Goal: Information Seeking & Learning: Check status

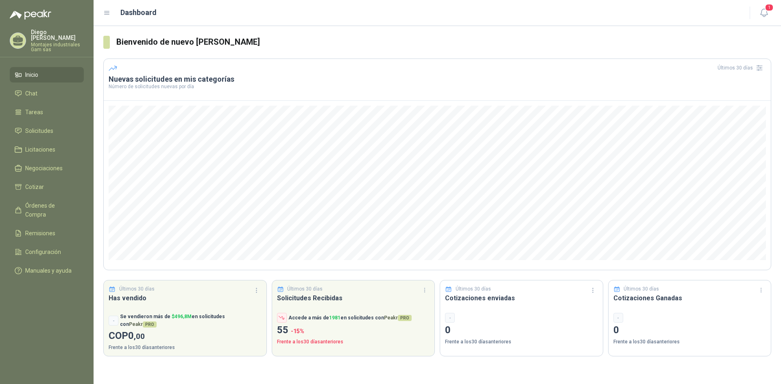
click at [33, 70] on span "Inicio" at bounding box center [31, 74] width 13 height 9
click at [31, 89] on span "Chat" at bounding box center [31, 93] width 12 height 9
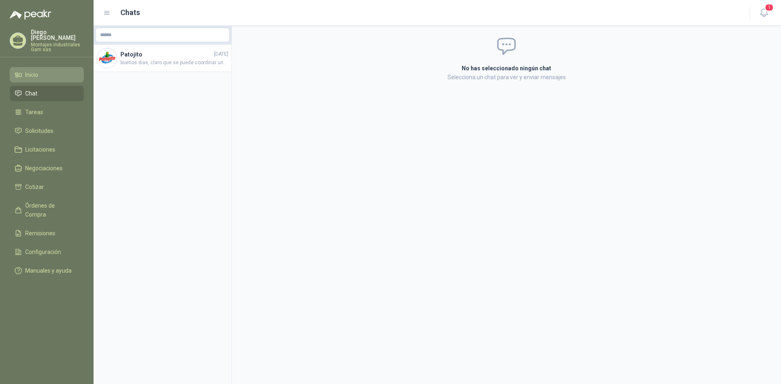
click at [38, 70] on span "Inicio" at bounding box center [31, 74] width 13 height 9
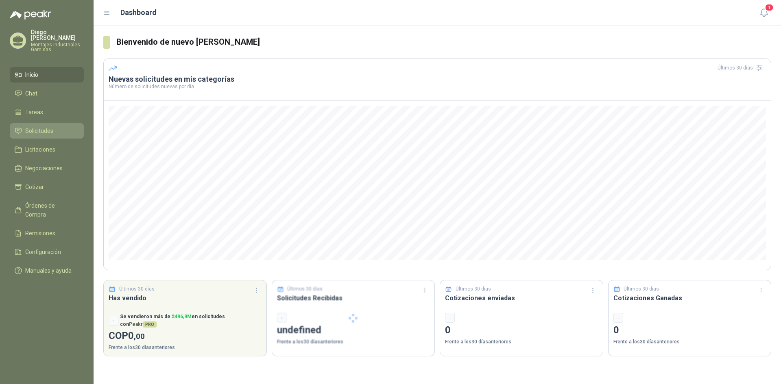
click at [37, 126] on span "Solicitudes" at bounding box center [39, 130] width 28 height 9
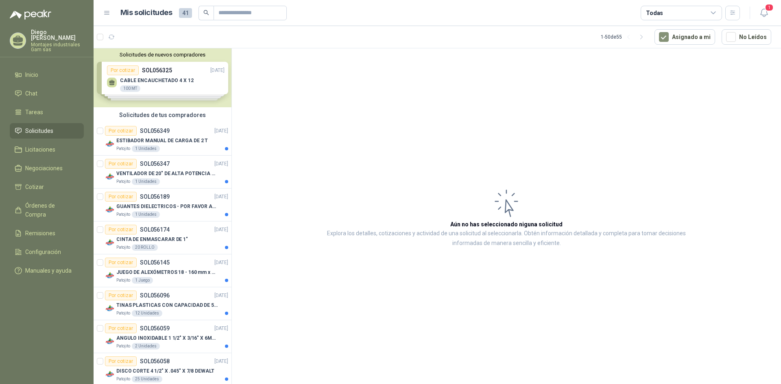
click at [161, 74] on div "Solicitudes de nuevos compradores Por cotizar SOL056325 [DATE] CABLE ENCAUCHETA…" at bounding box center [163, 77] width 138 height 59
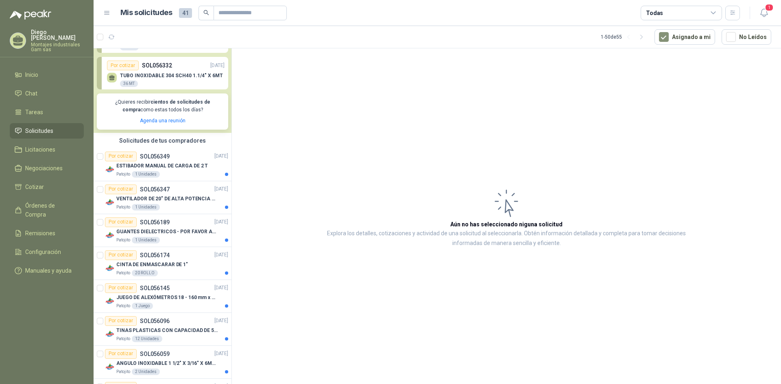
scroll to position [106, 0]
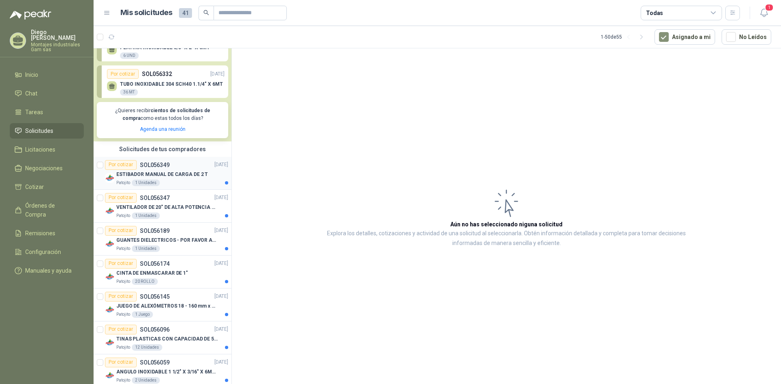
click at [166, 173] on p "ESTIBADOR MANUAL DE CARGA DE 2 T" at bounding box center [162, 175] width 92 height 8
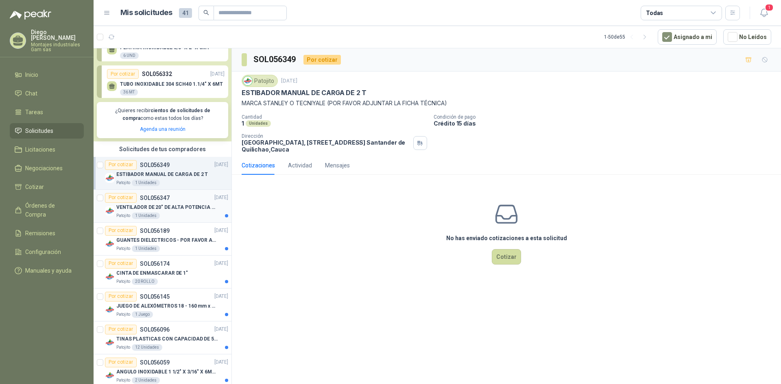
click at [153, 197] on p "SOL056347" at bounding box center [155, 198] width 30 height 6
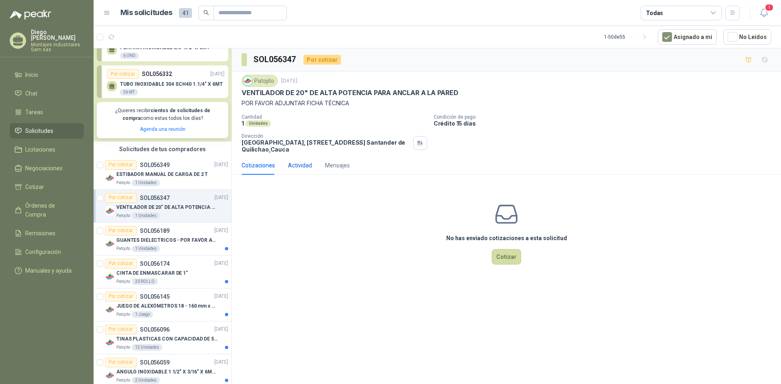
click at [295, 165] on div "Actividad" at bounding box center [300, 165] width 24 height 9
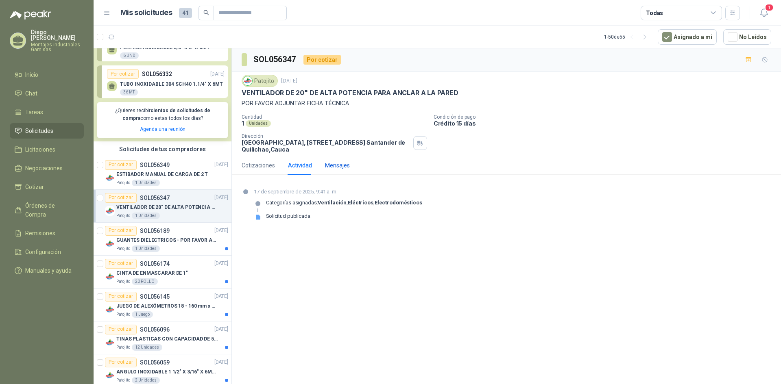
click at [339, 164] on div "Mensajes" at bounding box center [337, 165] width 25 height 9
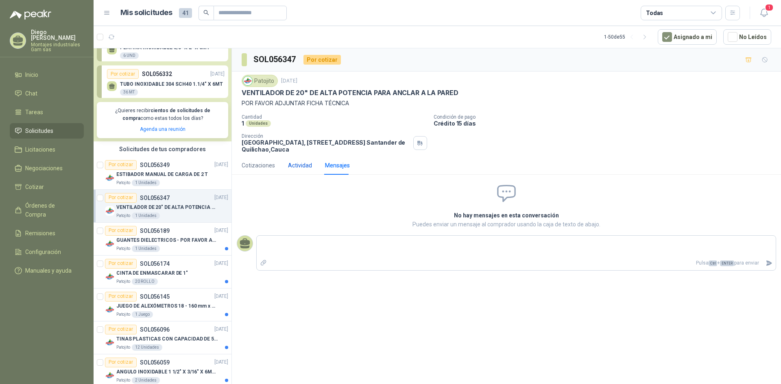
click at [298, 167] on div "Actividad" at bounding box center [300, 165] width 24 height 9
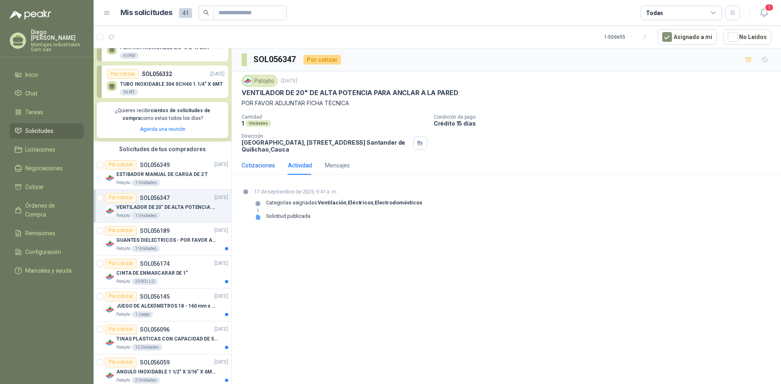
click at [260, 164] on div "Cotizaciones" at bounding box center [258, 165] width 33 height 9
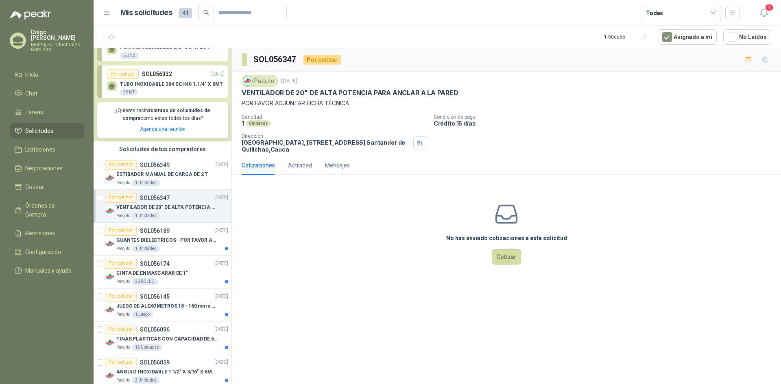
click at [296, 103] on p "POR FAVOR ADJUNTAR FICHA TÉCNICA" at bounding box center [506, 103] width 529 height 9
drag, startPoint x: 492, startPoint y: 89, endPoint x: 468, endPoint y: 90, distance: 23.6
click at [491, 89] on div "VENTILADOR DE 20" DE ALTA POTENCIA PARA ANCLAR A LA PARED" at bounding box center [506, 93] width 529 height 9
click at [301, 168] on div "Actividad" at bounding box center [300, 165] width 24 height 9
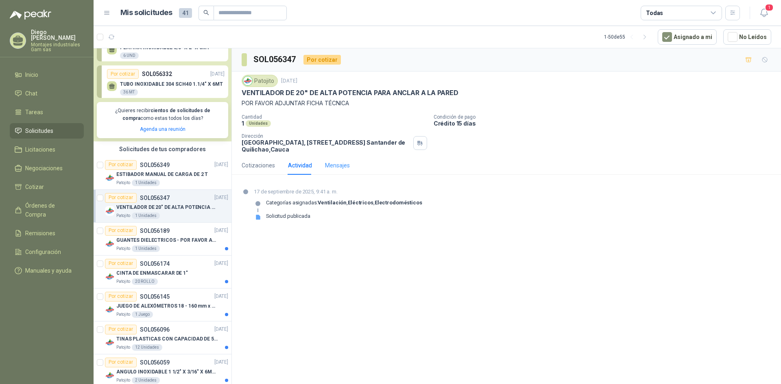
click at [336, 171] on div "Mensajes" at bounding box center [337, 165] width 25 height 19
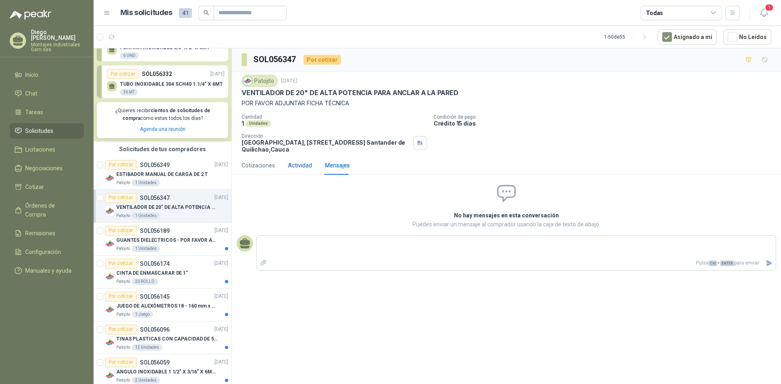
click at [297, 164] on div "Actividad" at bounding box center [300, 165] width 24 height 9
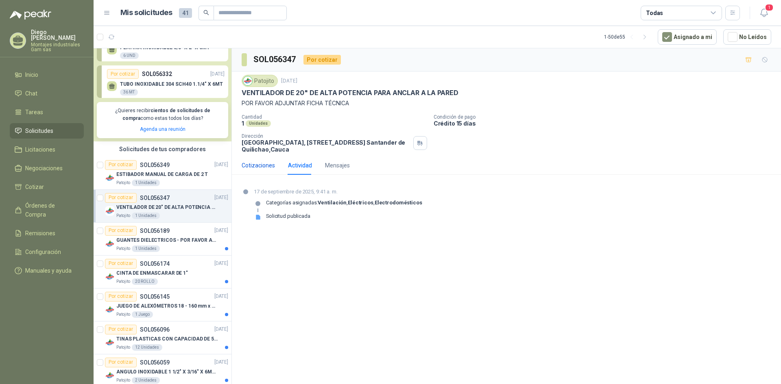
click at [263, 166] on div "Cotizaciones" at bounding box center [258, 165] width 33 height 9
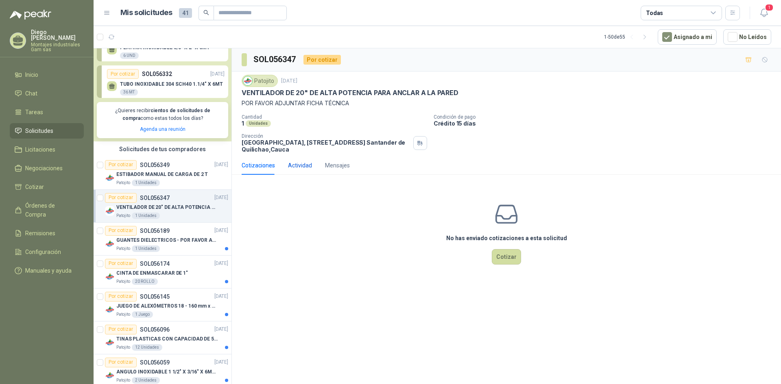
click at [302, 168] on div "Actividad" at bounding box center [300, 165] width 24 height 9
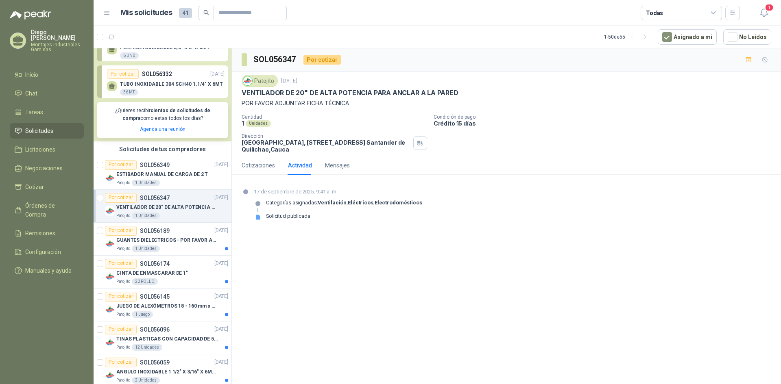
click at [352, 102] on p "POR FAVOR ADJUNTAR FICHA TÉCNICA" at bounding box center [506, 103] width 529 height 9
drag, startPoint x: 243, startPoint y: 92, endPoint x: 457, endPoint y: 92, distance: 213.9
click at [457, 92] on div "VENTILADOR DE 20" DE ALTA POTENCIA PARA ANCLAR A LA PARED" at bounding box center [506, 93] width 529 height 9
click at [367, 117] on p "Cantidad" at bounding box center [334, 117] width 185 height 6
click at [378, 117] on p "Cantidad" at bounding box center [334, 117] width 185 height 6
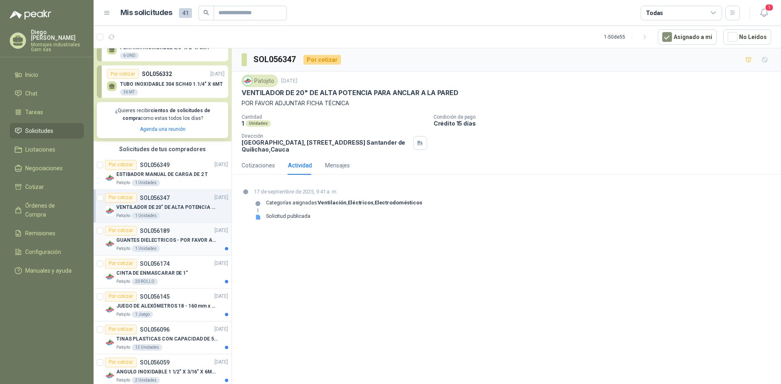
scroll to position [147, 0]
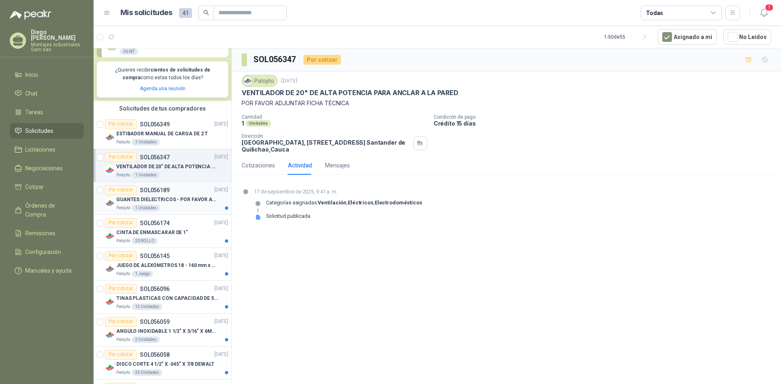
click at [169, 203] on p "GUANTES DIELECTRICOS - POR FAVOR ADJUNTAR SU FICHA TECNICA" at bounding box center [166, 200] width 101 height 8
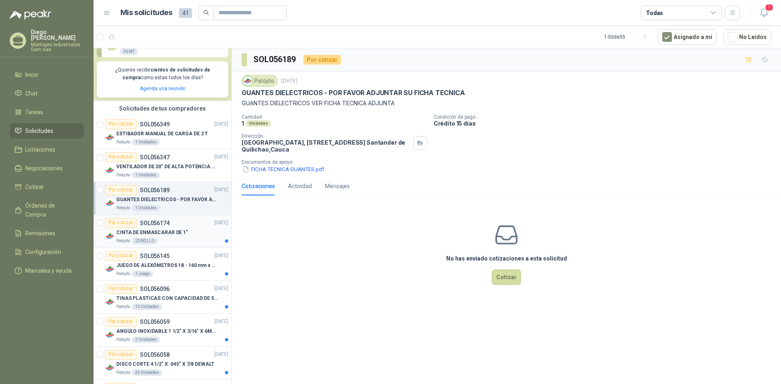
click at [165, 231] on p "CINTA DE ENMASCARAR DE 1"" at bounding box center [152, 233] width 72 height 8
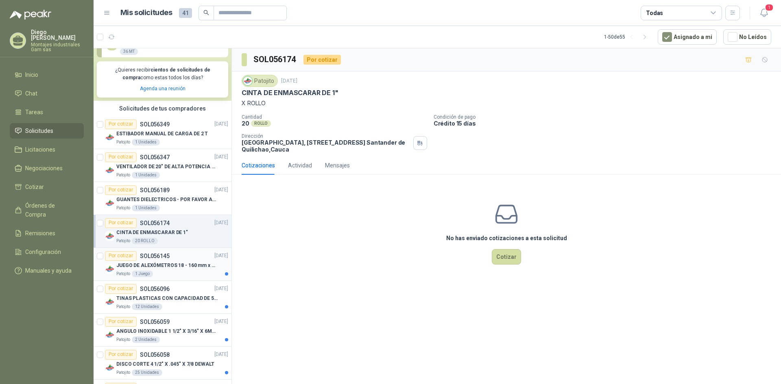
click at [166, 264] on p "JUEGO DE ALEXÓMETROS 18 - 160 mm x 0,01 mm 2824-S3" at bounding box center [166, 266] width 101 height 8
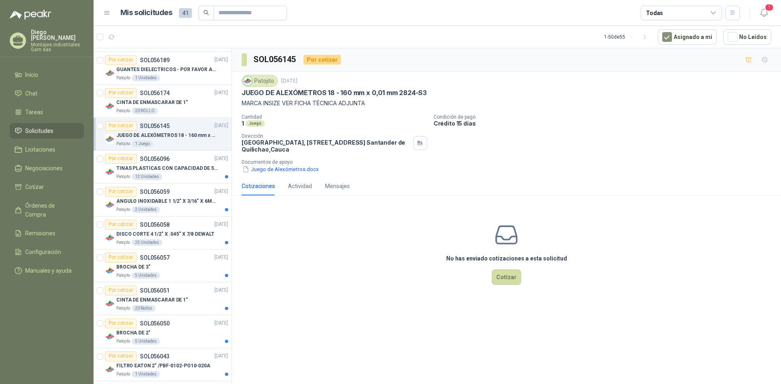
scroll to position [279, 0]
click at [170, 198] on p "ANGULO INOXIDABLE 1 1/2" X 3/16" X 6MTS" at bounding box center [166, 200] width 101 height 8
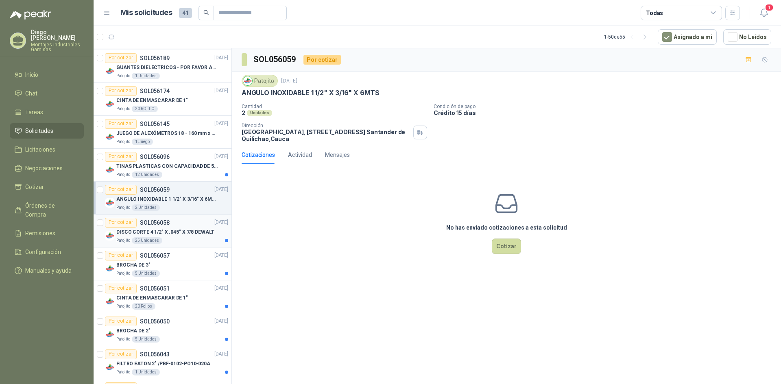
click at [167, 231] on p "DISCO CORTE 4 1/2" X .045" X 7/8 DEWALT" at bounding box center [165, 233] width 98 height 8
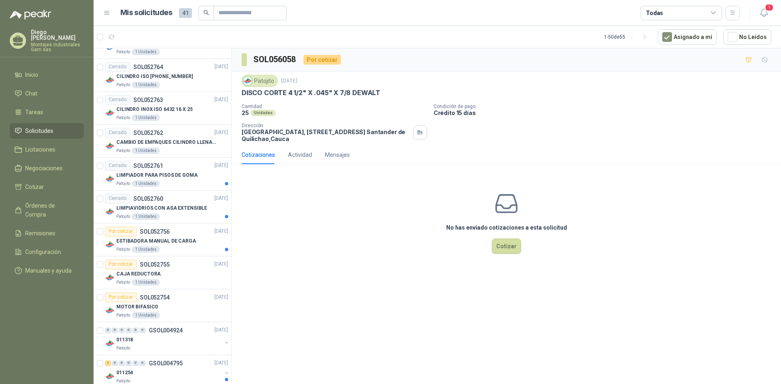
scroll to position [1535, 0]
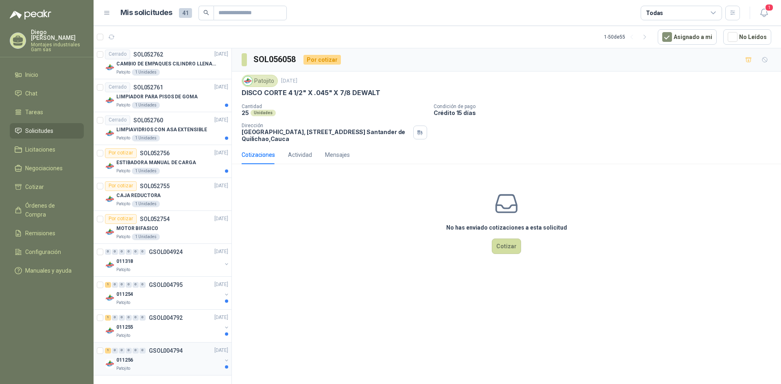
click at [157, 353] on p "GSOL004794" at bounding box center [166, 351] width 34 height 6
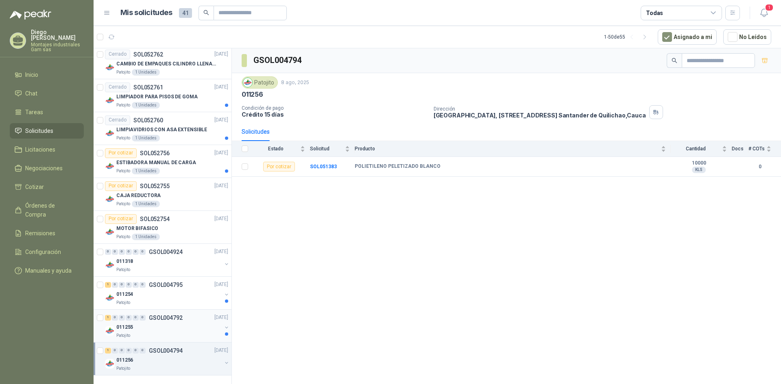
click at [167, 320] on p "GSOL004792" at bounding box center [166, 318] width 34 height 6
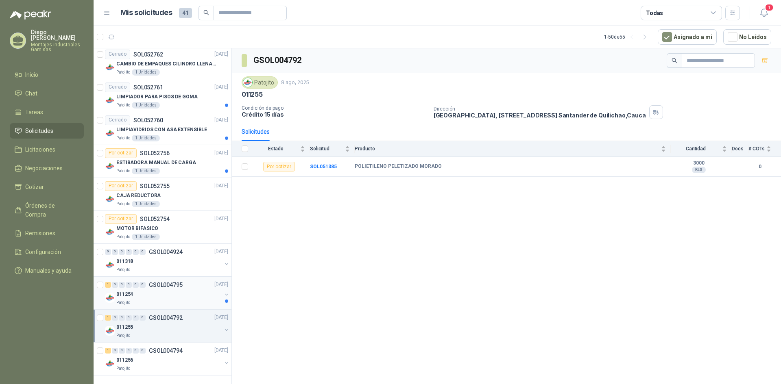
click at [173, 289] on div "1 0 0 0 0 0 GSOL004795 [DATE]" at bounding box center [167, 285] width 125 height 10
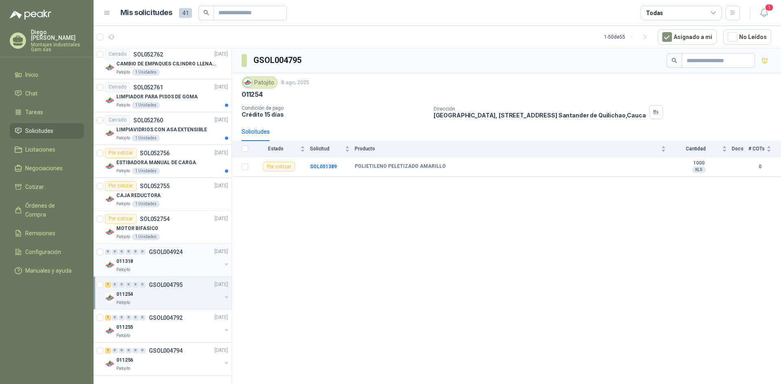
click at [166, 251] on p "GSOL004924" at bounding box center [166, 252] width 34 height 6
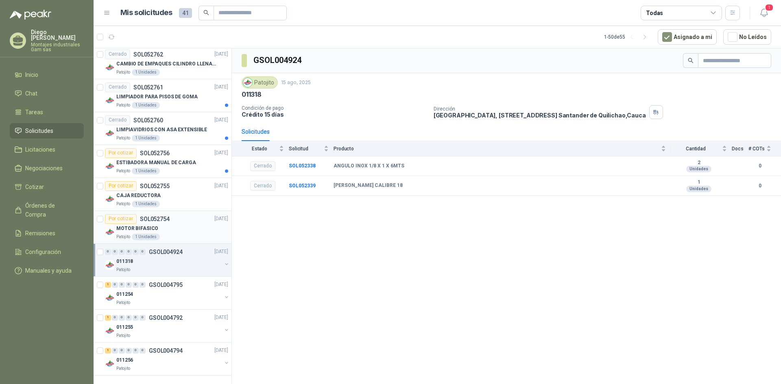
click at [166, 224] on div "MOTOR BIFASICO" at bounding box center [172, 229] width 112 height 10
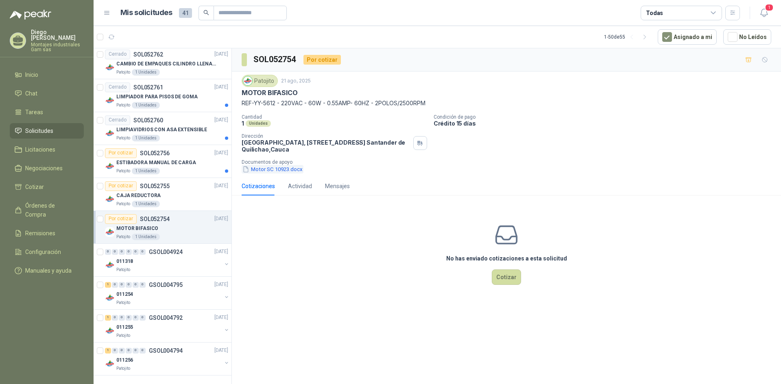
click at [274, 168] on button "Motor SC 10923.docx" at bounding box center [273, 169] width 62 height 9
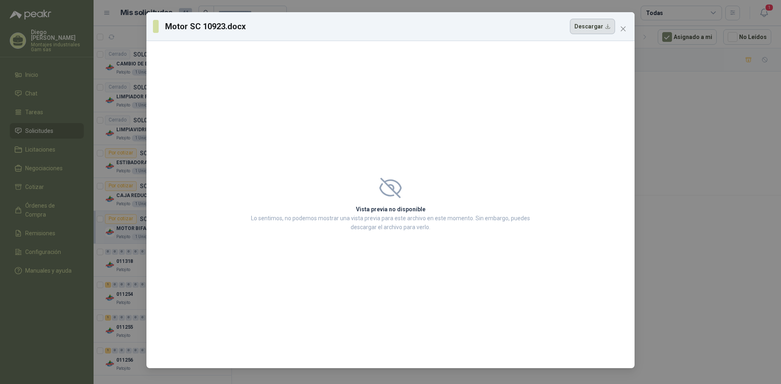
click at [604, 27] on button "Descargar" at bounding box center [592, 26] width 45 height 15
click at [623, 29] on icon "close" at bounding box center [623, 28] width 5 height 5
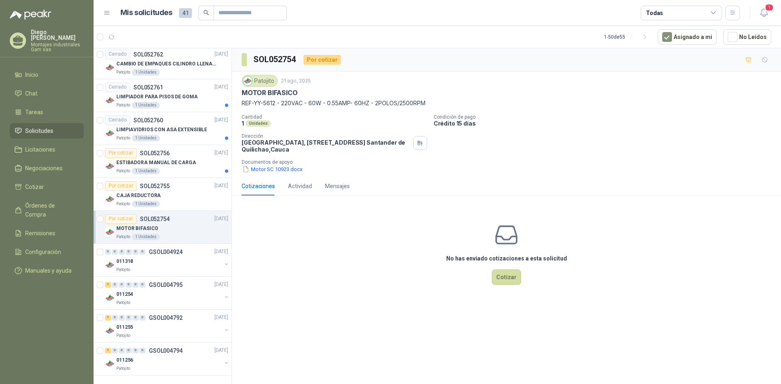
click at [605, 142] on div "Cantidad 1 Unidades Condición de pago Crédito 15 días Dirección Parque Industri…" at bounding box center [506, 143] width 529 height 59
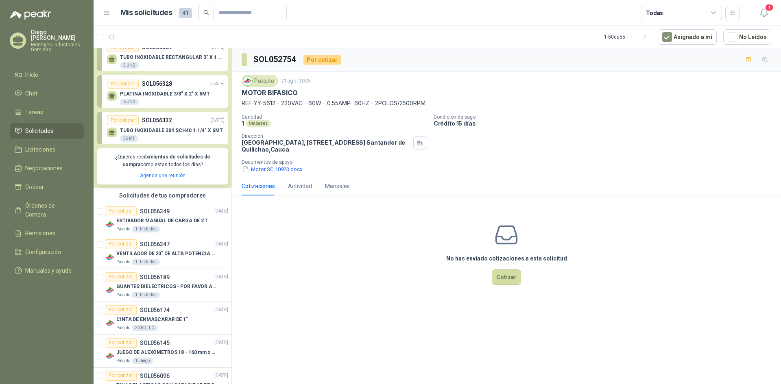
scroll to position [81, 0]
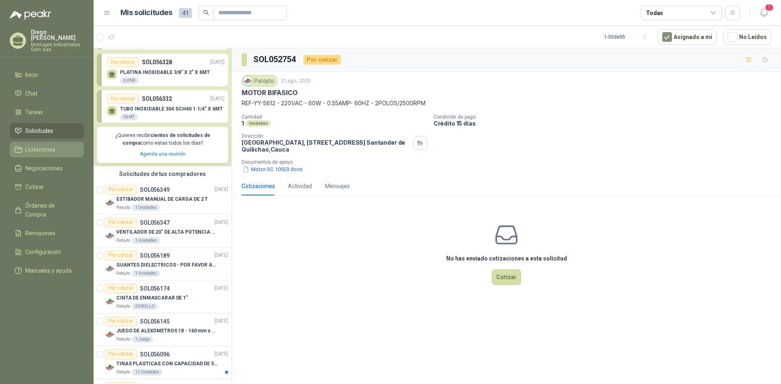
click at [37, 146] on span "Licitaciones" at bounding box center [40, 149] width 30 height 9
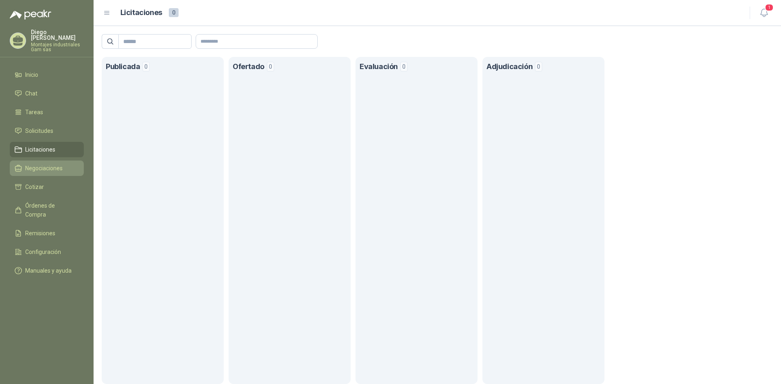
click at [41, 164] on span "Negociaciones" at bounding box center [43, 168] width 37 height 9
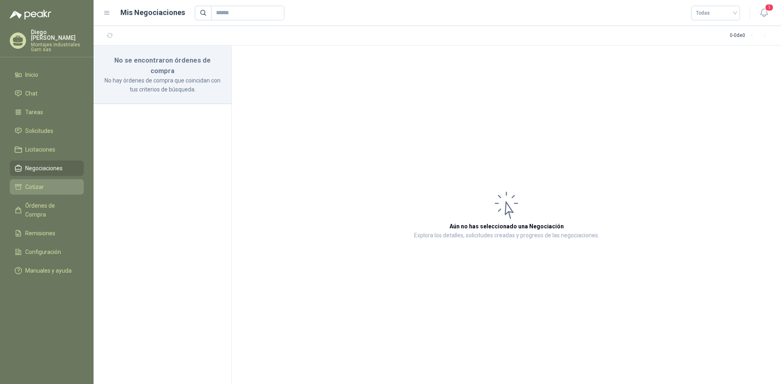
click at [37, 183] on span "Cotizar" at bounding box center [34, 187] width 19 height 9
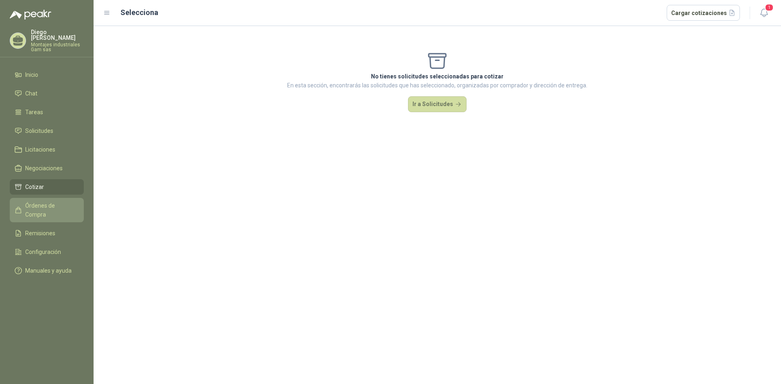
click at [38, 201] on span "Órdenes de Compra" at bounding box center [50, 210] width 51 height 18
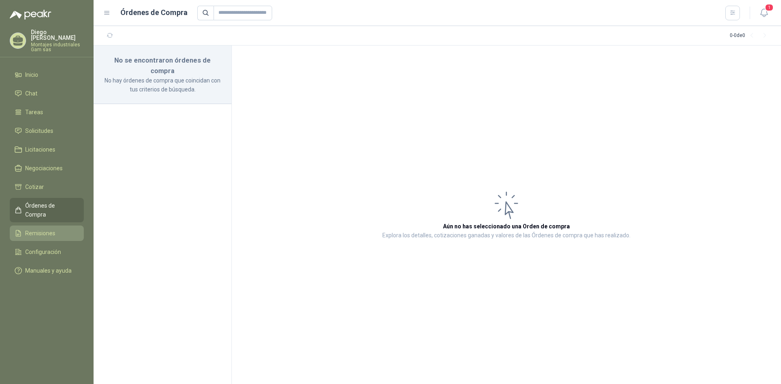
click at [39, 229] on span "Remisiones" at bounding box center [40, 233] width 30 height 9
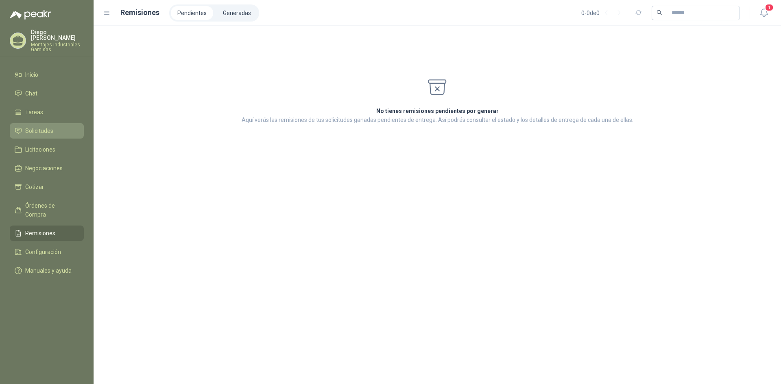
click at [39, 129] on span "Solicitudes" at bounding box center [39, 130] width 28 height 9
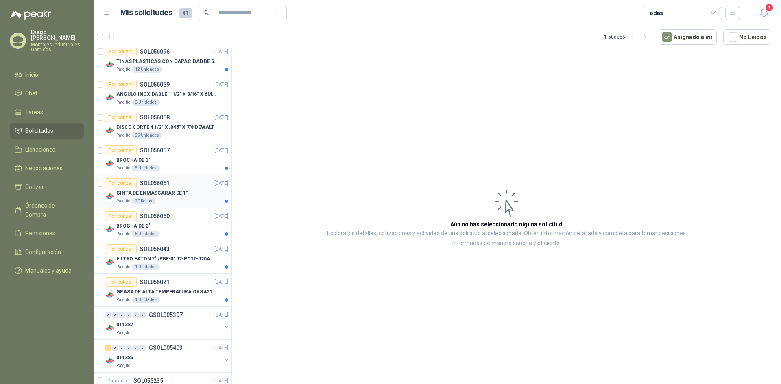
scroll to position [285, 0]
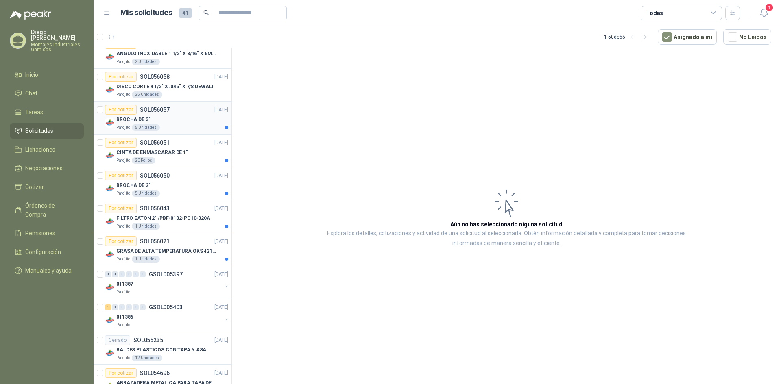
click at [144, 113] on p "SOL056057" at bounding box center [155, 110] width 30 height 6
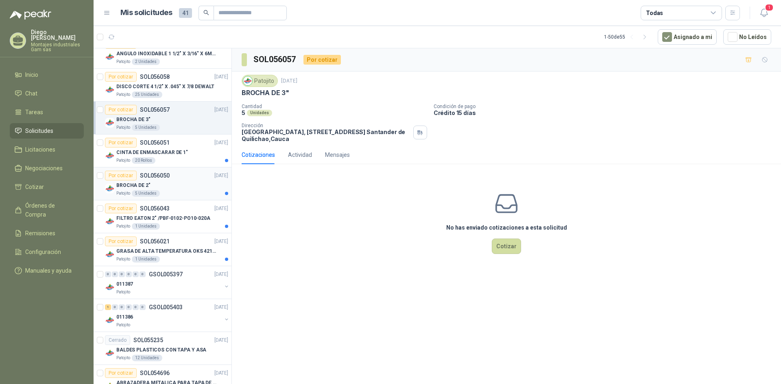
click at [165, 176] on p "SOL056050" at bounding box center [155, 176] width 30 height 6
click at [179, 218] on p "FILTRO EATON 2" /PBF-0102-PO10-020A" at bounding box center [163, 219] width 94 height 8
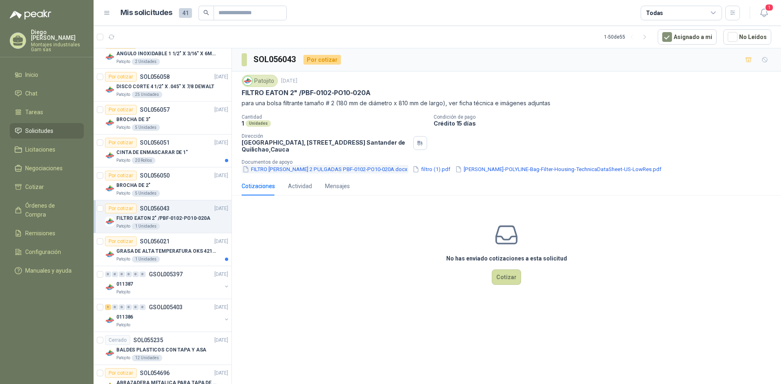
click at [325, 172] on button "FILTRO [PERSON_NAME] 2 PULGADAS PBF-0102-PO10-020A.docx" at bounding box center [325, 169] width 167 height 9
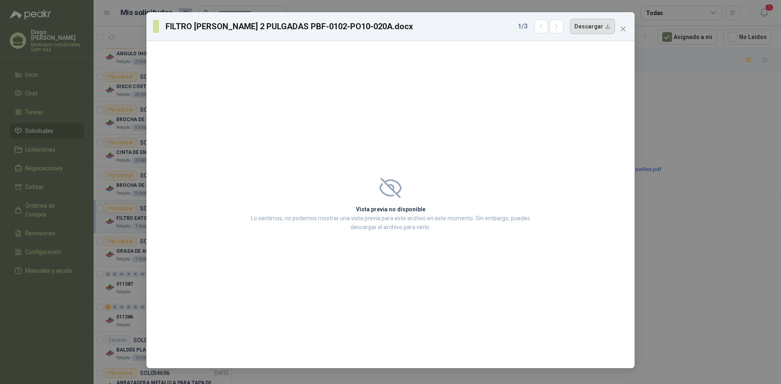
click at [600, 27] on button "Descargar" at bounding box center [592, 26] width 45 height 15
click at [623, 32] on button "Close" at bounding box center [623, 28] width 13 height 13
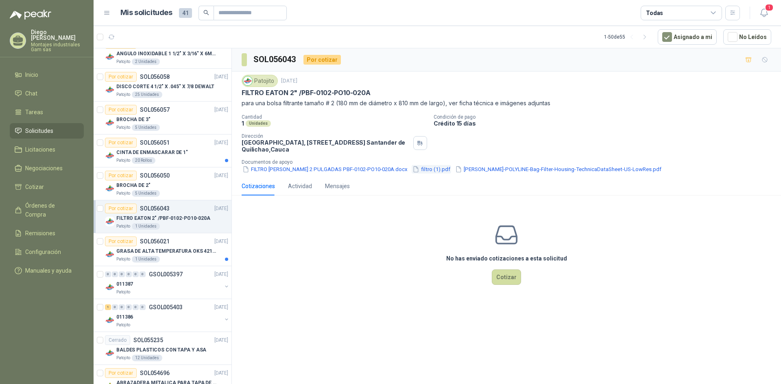
click at [412, 168] on button "filtro (1).pdf" at bounding box center [431, 169] width 39 height 9
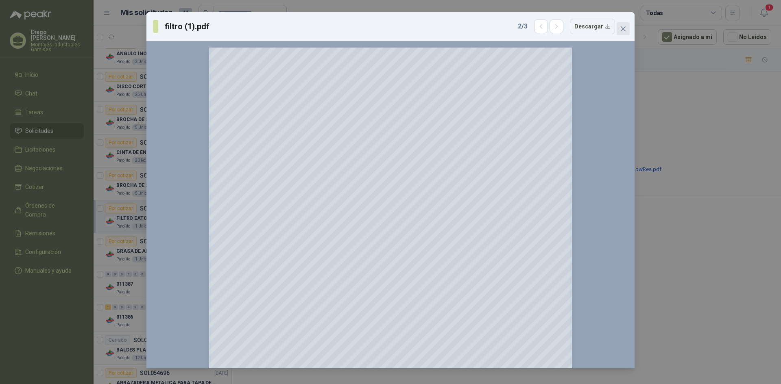
click at [623, 27] on icon "close" at bounding box center [623, 29] width 7 height 7
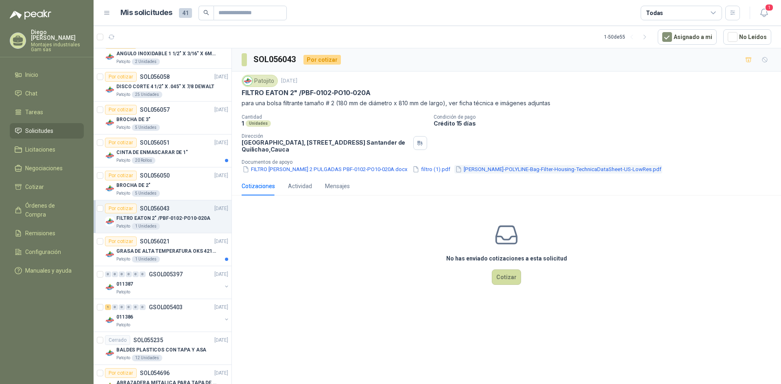
click at [485, 170] on button "[PERSON_NAME]-POLYLINE-Bag-Filter-Housing-TechnicaDataSheet-US-LowRes.pdf" at bounding box center [558, 169] width 208 height 9
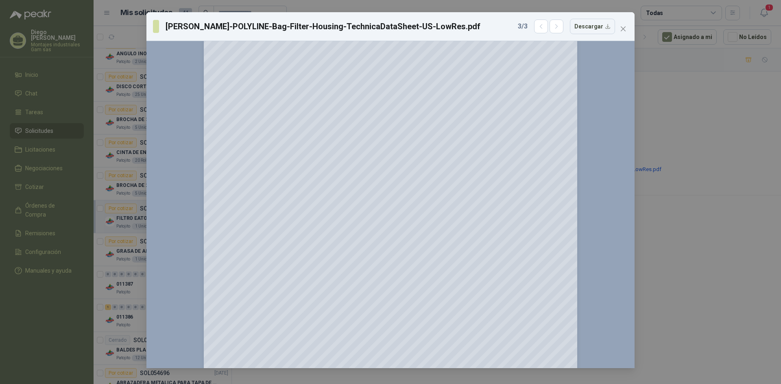
scroll to position [658, 0]
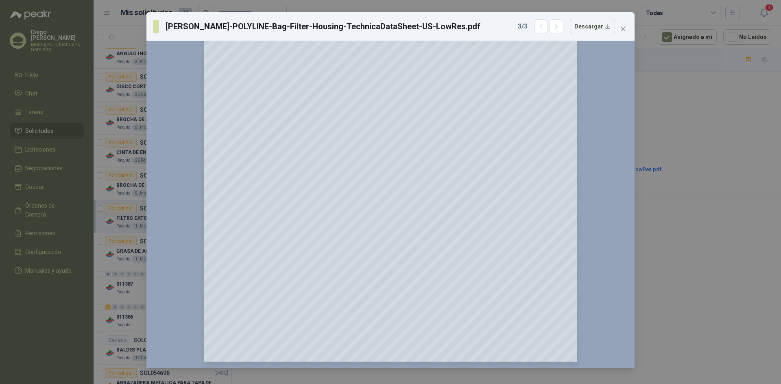
click at [619, 28] on span "Close" at bounding box center [623, 29] width 13 height 7
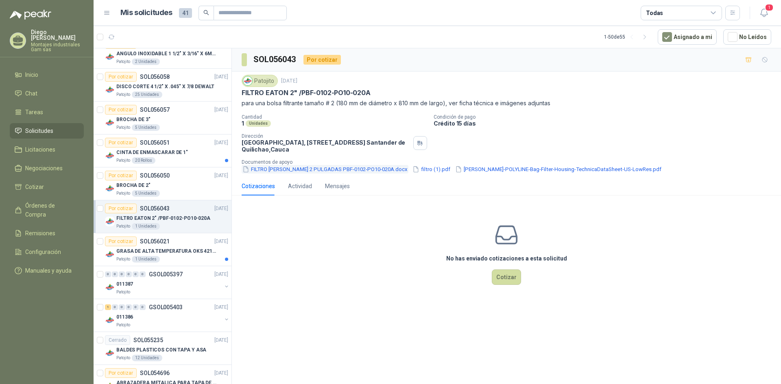
click at [311, 168] on button "FILTRO [PERSON_NAME] 2 PULGADAS PBF-0102-PO10-020A.docx" at bounding box center [325, 169] width 167 height 9
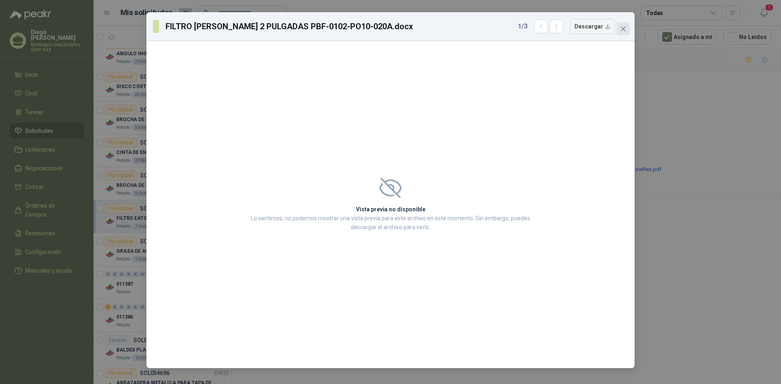
click at [625, 31] on icon "close" at bounding box center [623, 28] width 5 height 5
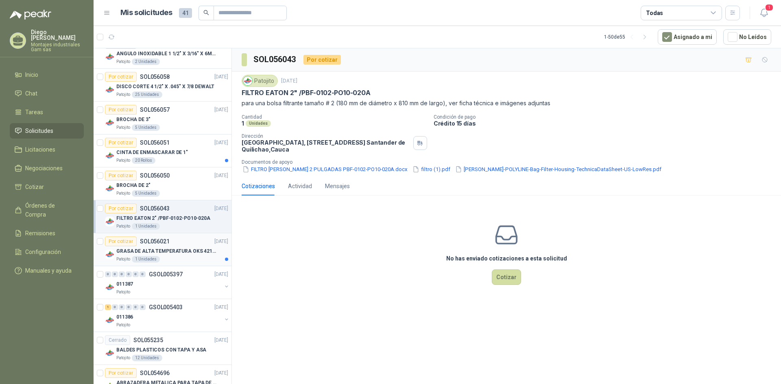
click at [178, 251] on p "GRASA DE ALTA TEMPERATURA OKS 4210 X 5 KG" at bounding box center [166, 252] width 101 height 8
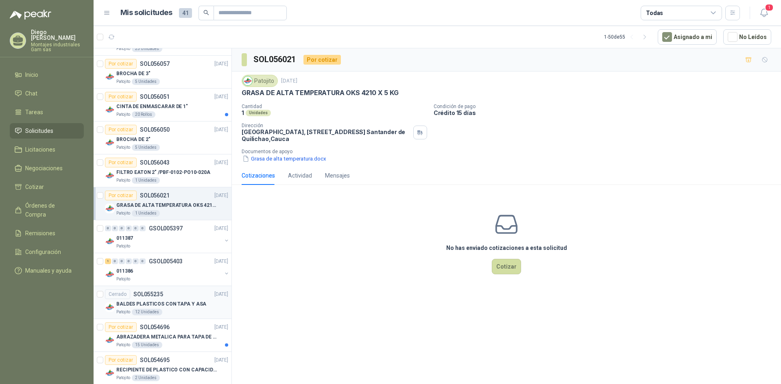
scroll to position [366, 0]
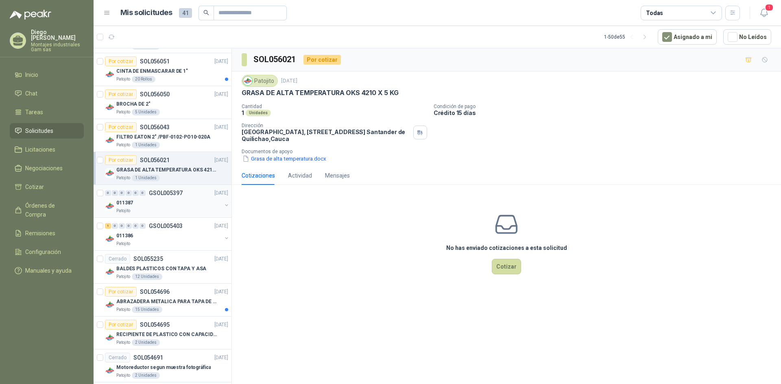
click at [165, 199] on div "011387" at bounding box center [168, 203] width 105 height 10
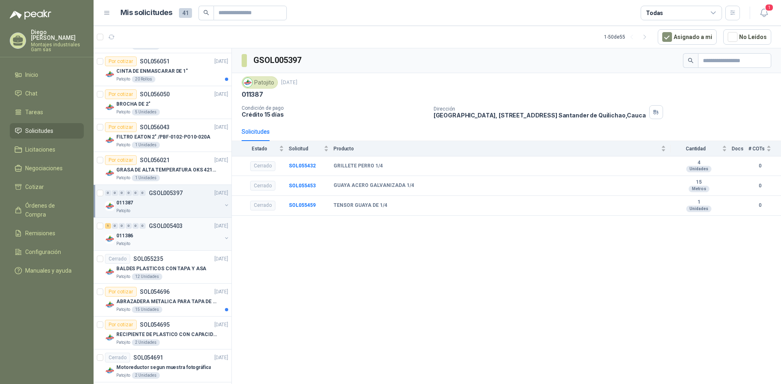
click at [157, 233] on div "011386" at bounding box center [168, 236] width 105 height 10
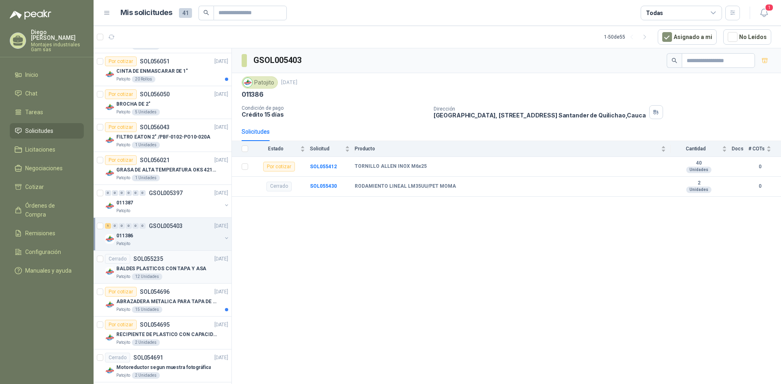
click at [176, 266] on p "BALDES PLASTICOS CON TAPA Y ASA" at bounding box center [161, 269] width 90 height 8
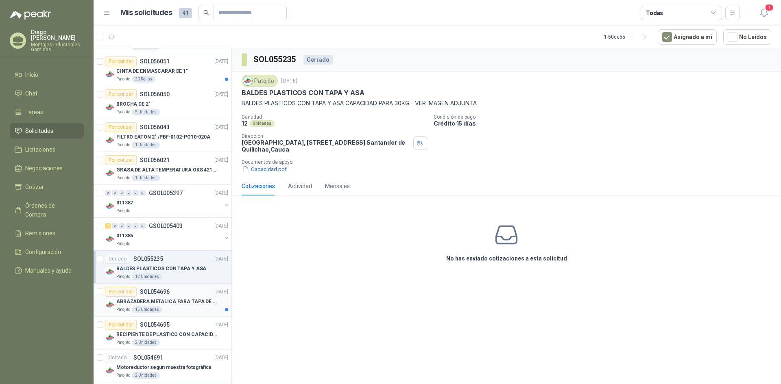
click at [176, 303] on p "ABRAZADERA METALICA PARA TAPA DE TAMBOR DE PLASTICO DE 50 LT" at bounding box center [166, 302] width 101 height 8
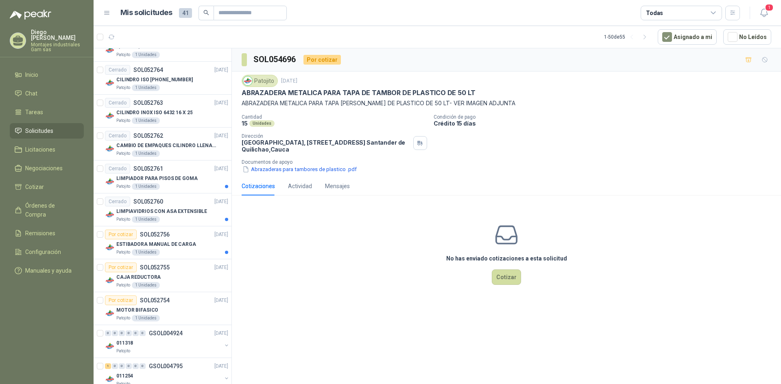
scroll to position [1394, 0]
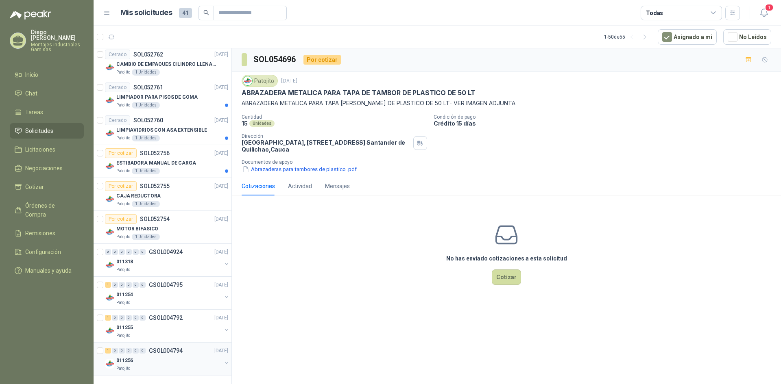
click at [157, 356] on div "011256" at bounding box center [168, 361] width 105 height 10
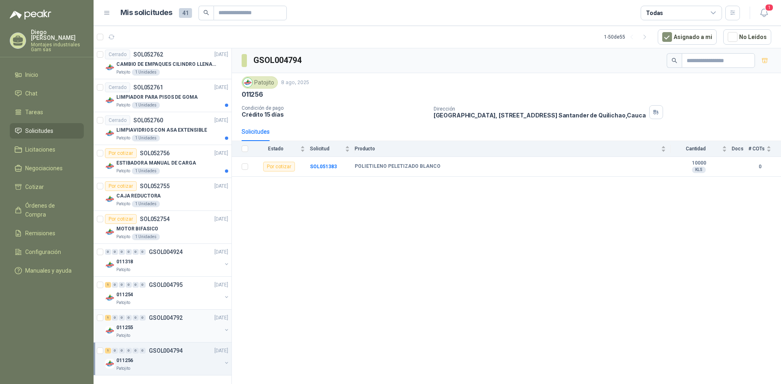
click at [164, 318] on p "GSOL004792" at bounding box center [166, 318] width 34 height 6
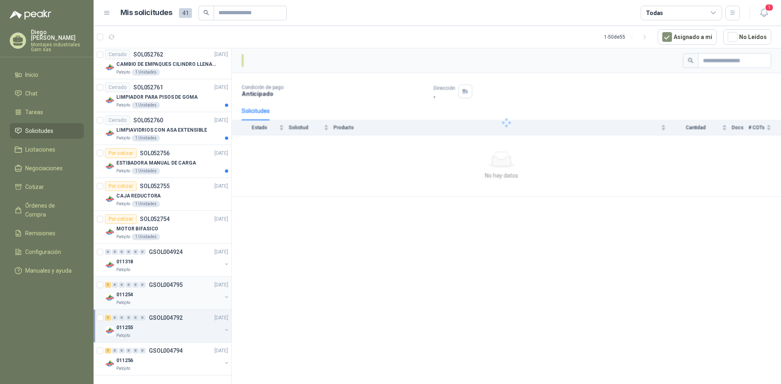
click at [165, 292] on div "011254" at bounding box center [168, 295] width 105 height 10
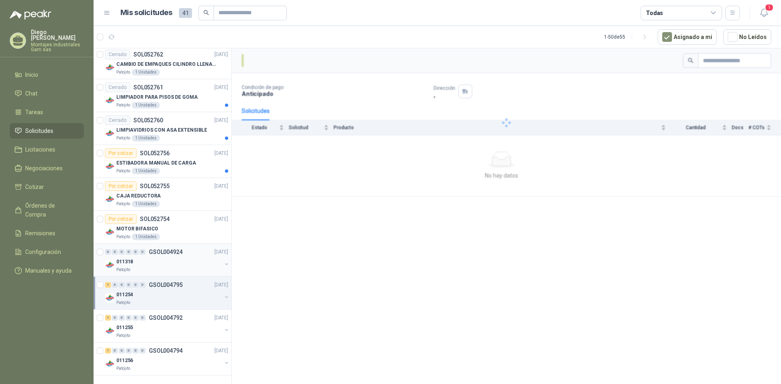
click at [164, 258] on div "011318" at bounding box center [168, 262] width 105 height 10
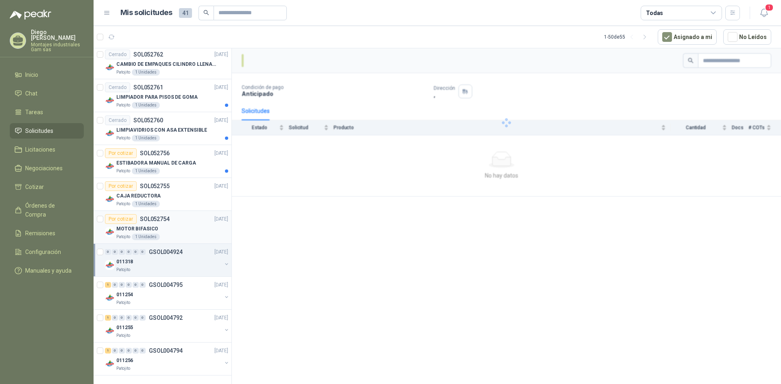
click at [166, 217] on p "SOL052754" at bounding box center [155, 219] width 30 height 6
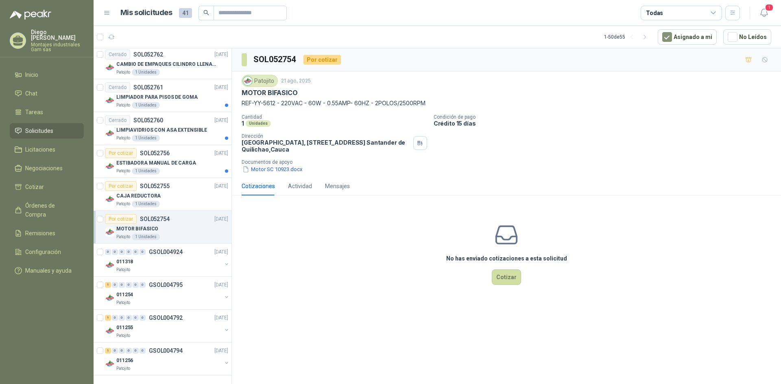
scroll to position [1353, 0]
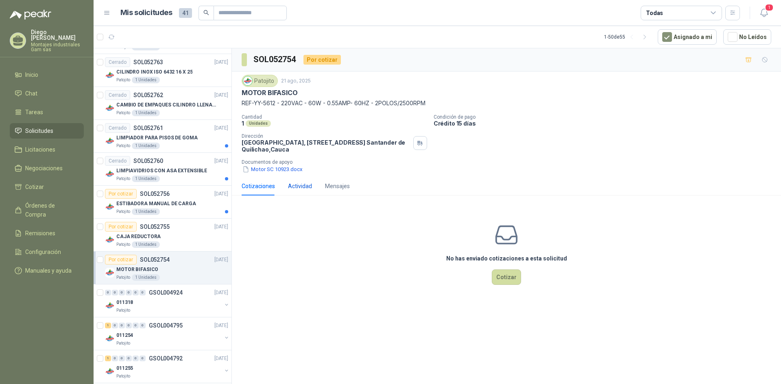
click at [301, 185] on div "Actividad" at bounding box center [300, 186] width 24 height 9
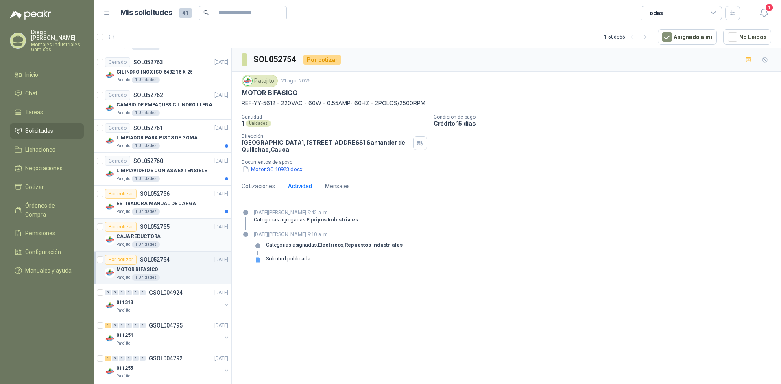
click at [164, 230] on div "Por cotizar SOL052755" at bounding box center [137, 227] width 65 height 10
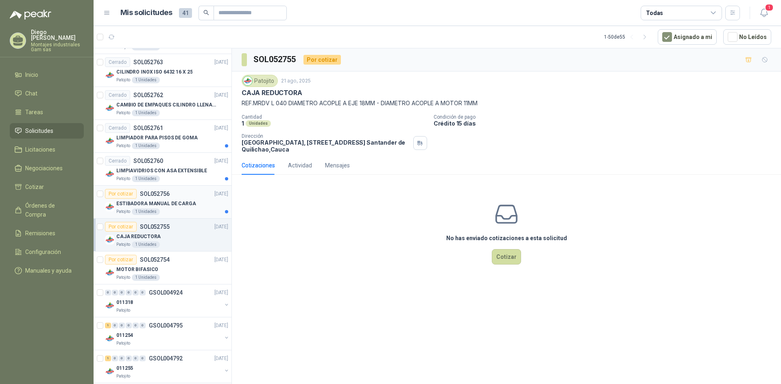
click at [167, 200] on p "ESTIBADORA MANUAL DE CARGA" at bounding box center [156, 204] width 80 height 8
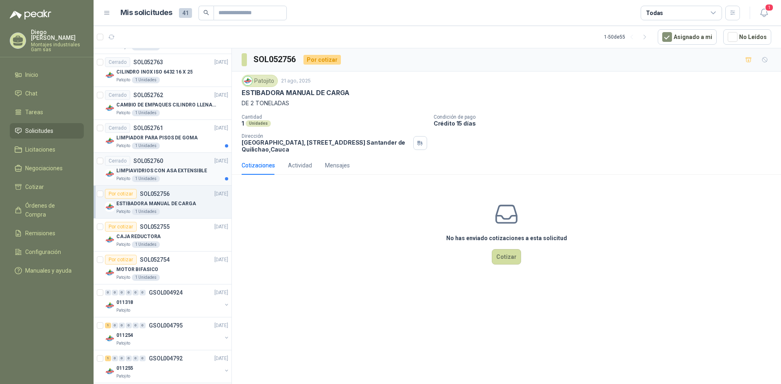
click at [185, 156] on div "Cerrado SOL052760 [DATE]" at bounding box center [166, 161] width 123 height 10
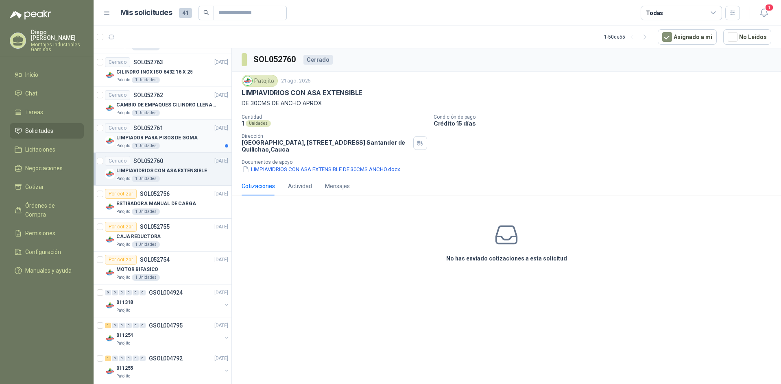
click at [182, 135] on p "LIMPIADOR PARA PISOS DE GOMA" at bounding box center [156, 138] width 81 height 8
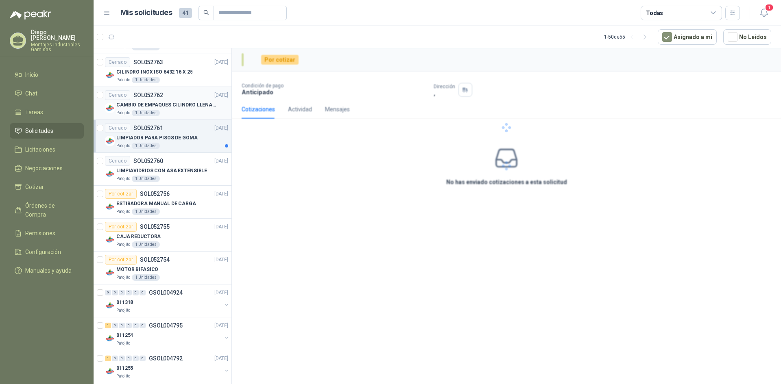
click at [179, 108] on p "CAMBIO DE EMPAQUES CILINDRO LLENADORA MANUALNUAL" at bounding box center [166, 105] width 101 height 8
click at [172, 71] on p "CILINDRO INOX ISO 6432 16 X 25" at bounding box center [154, 72] width 76 height 8
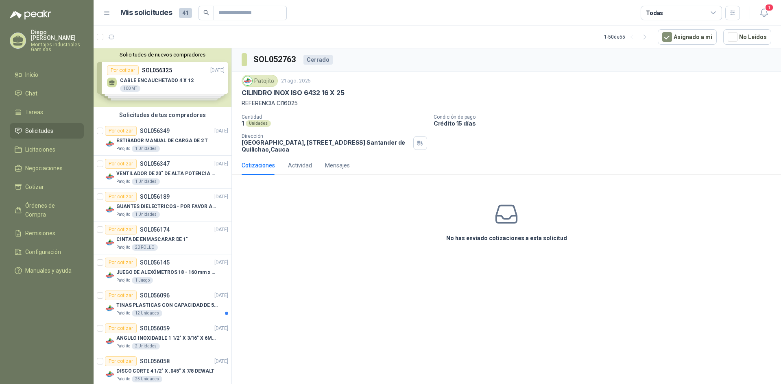
click at [411, 13] on article "Mis solicitudes 41 Todas" at bounding box center [430, 13] width 620 height 15
click at [376, 14] on article "Mis solicitudes 41 Todas" at bounding box center [430, 13] width 620 height 15
click at [458, 19] on article "Mis solicitudes 41 Todas" at bounding box center [430, 13] width 620 height 15
click at [451, 32] on article "1 - 50 de 55 Asignado a mi No Leídos" at bounding box center [437, 37] width 687 height 22
click at [414, 32] on article "1 - 50 de 55 Asignado a mi No Leídos" at bounding box center [437, 37] width 687 height 22
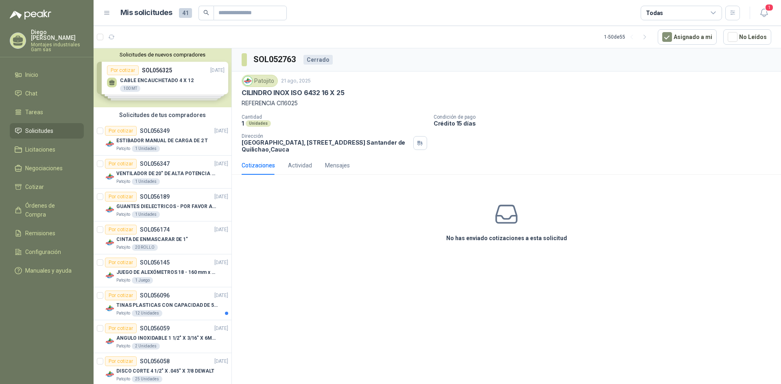
click at [532, 63] on div "SOL052763 Cerrado" at bounding box center [506, 59] width 549 height 23
click at [525, 36] on article "1 - 50 de 55 Asignado a mi No Leídos" at bounding box center [437, 37] width 687 height 22
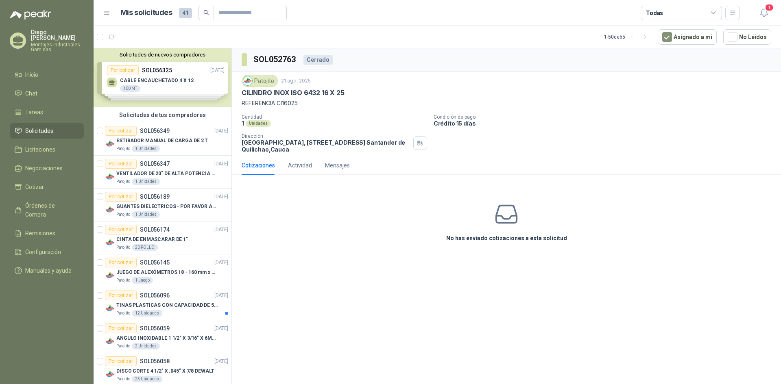
click at [519, 57] on div "SOL052763 Cerrado" at bounding box center [506, 59] width 549 height 23
click at [516, 43] on article "1 - 50 de 55 Asignado a mi No Leídos" at bounding box center [437, 37] width 687 height 22
click at [519, 61] on div "SOL052763 Cerrado" at bounding box center [506, 59] width 549 height 23
click at [517, 42] on article "1 - 50 de 55 Asignado a mi No Leídos" at bounding box center [437, 37] width 687 height 22
click at [518, 53] on div "SOL052763 Cerrado" at bounding box center [506, 59] width 549 height 23
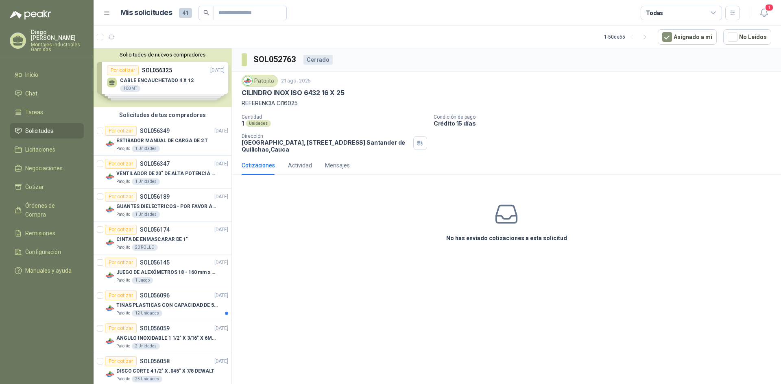
click at [518, 42] on article "1 - 50 de 55 Asignado a mi No Leídos" at bounding box center [437, 37] width 687 height 22
click at [518, 52] on div "SOL052763 Cerrado" at bounding box center [506, 59] width 549 height 23
click at [516, 41] on article "1 - 50 de 55 Asignado a mi No Leídos" at bounding box center [437, 37] width 687 height 22
click at [517, 54] on div "SOL052763 Cerrado" at bounding box center [506, 59] width 549 height 23
click at [515, 42] on article "1 - 50 de 55 Asignado a mi No Leídos" at bounding box center [437, 37] width 687 height 22
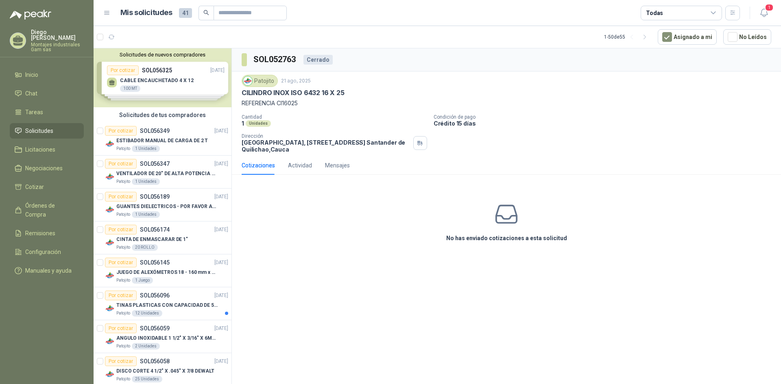
drag, startPoint x: 515, startPoint y: 54, endPoint x: 516, endPoint y: 50, distance: 4.1
click at [516, 54] on div "SOL052763 Cerrado" at bounding box center [506, 59] width 549 height 23
click at [514, 42] on article "1 - 50 de 55 Asignado a mi No Leídos" at bounding box center [437, 37] width 687 height 22
click at [517, 58] on div "SOL052763 Cerrado" at bounding box center [506, 59] width 549 height 23
click at [515, 44] on article "1 - 50 de 55 Asignado a mi No Leídos" at bounding box center [437, 37] width 687 height 22
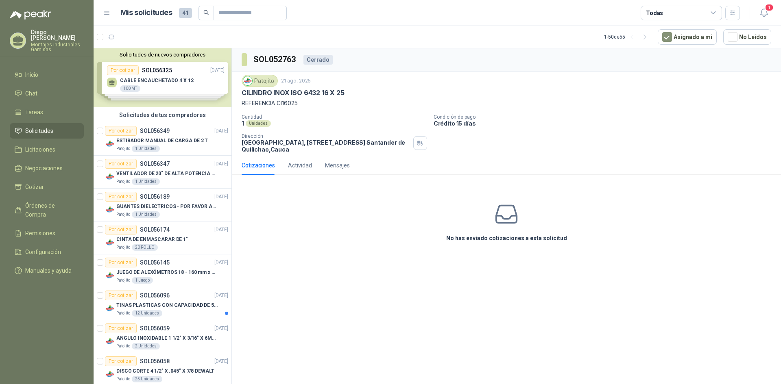
drag, startPoint x: 516, startPoint y: 62, endPoint x: 515, endPoint y: 48, distance: 13.8
click at [516, 61] on div "SOL052763 Cerrado" at bounding box center [506, 59] width 549 height 23
click at [512, 38] on article "1 - 50 de 55 Asignado a mi No Leídos" at bounding box center [437, 37] width 687 height 22
click at [511, 53] on div "SOL052763 Cerrado" at bounding box center [506, 59] width 549 height 23
click at [521, 60] on div "SOL052763 Cerrado" at bounding box center [506, 59] width 549 height 23
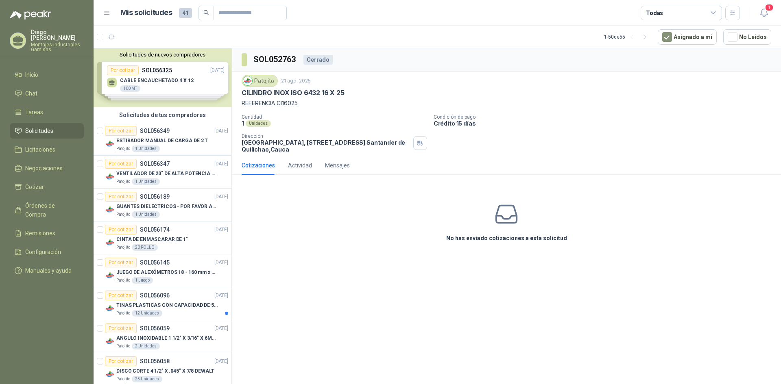
click at [459, 41] on article "1 - 50 de 55 Asignado a mi No Leídos" at bounding box center [437, 37] width 687 height 22
click at [460, 55] on div "SOL052763 Cerrado" at bounding box center [506, 59] width 549 height 23
click at [464, 40] on article "1 - 50 de 55 Asignado a mi No Leídos" at bounding box center [437, 37] width 687 height 22
click at [481, 50] on div "SOL052763 Cerrado" at bounding box center [506, 59] width 549 height 23
click at [481, 36] on article "1 - 50 de 55 Asignado a mi No Leídos" at bounding box center [437, 37] width 687 height 22
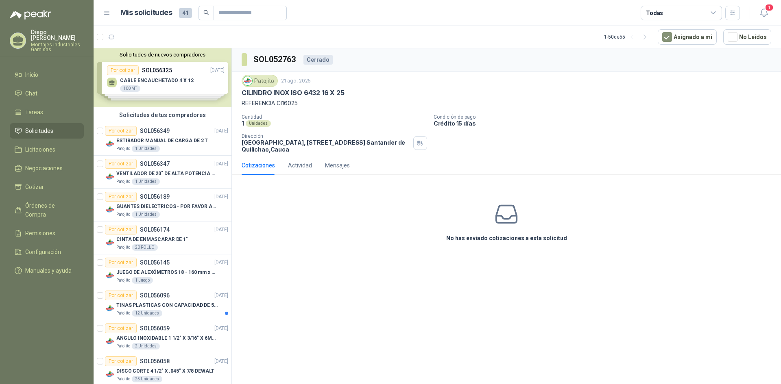
click at [481, 45] on article "1 - 50 de 55 Asignado a mi No Leídos" at bounding box center [437, 37] width 687 height 22
click at [485, 35] on article "1 - 50 de 55 Asignado a mi No Leídos" at bounding box center [437, 37] width 687 height 22
click at [505, 53] on div "SOL052763 Cerrado" at bounding box center [506, 59] width 549 height 23
click at [505, 45] on article "1 - 50 de 55 Asignado a mi No Leídos" at bounding box center [437, 37] width 687 height 22
click at [505, 54] on div "SOL052763 Cerrado" at bounding box center [506, 59] width 549 height 23
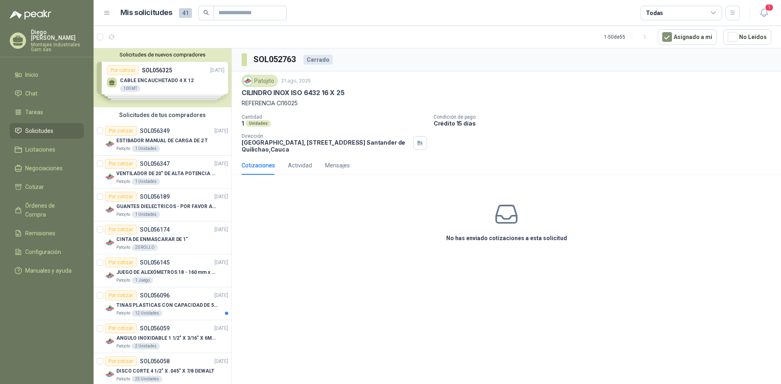
click at [505, 41] on article "1 - 50 de 55 Asignado a mi No Leídos" at bounding box center [437, 37] width 687 height 22
click at [505, 51] on div "SOL052763 Cerrado" at bounding box center [506, 59] width 549 height 23
click at [506, 44] on article "1 - 50 de 55 Asignado a mi No Leídos" at bounding box center [437, 37] width 687 height 22
click at [506, 50] on div "SOL052763 Cerrado" at bounding box center [506, 59] width 549 height 23
click at [506, 43] on article "1 - 50 de 55 Asignado a mi No Leídos" at bounding box center [437, 37] width 687 height 22
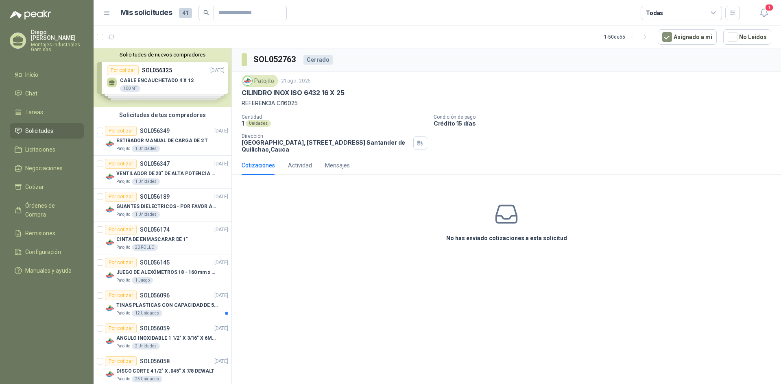
click at [438, 15] on article "Mis solicitudes 41 Todas" at bounding box center [430, 13] width 620 height 15
